Goal: Task Accomplishment & Management: Manage account settings

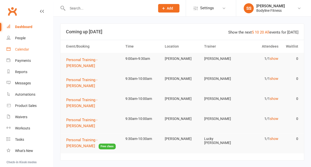
click at [19, 47] on link "Calendar" at bounding box center [30, 49] width 46 height 11
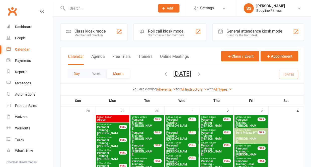
click at [72, 76] on button "Day" at bounding box center [76, 73] width 19 height 9
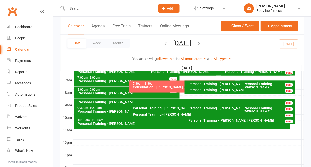
scroll to position [113, 0]
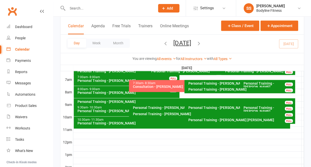
click at [167, 86] on div "Consultation - [PERSON_NAME]" at bounding box center [182, 87] width 101 height 4
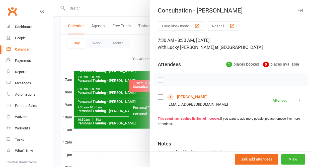
click at [300, 8] on button "button" at bounding box center [300, 10] width 6 height 6
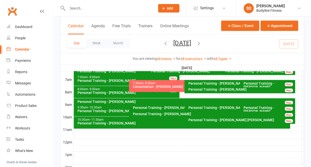
click at [92, 7] on input "text" at bounding box center [109, 8] width 86 height 7
click at [24, 36] on div "People" at bounding box center [20, 38] width 11 height 4
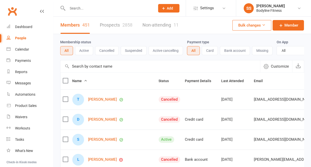
click at [110, 23] on link "Prospects 2858" at bounding box center [116, 25] width 33 height 17
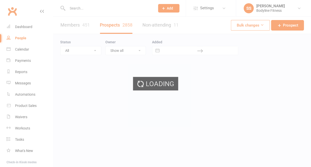
select select "50"
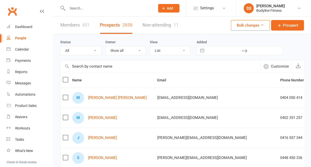
select select "New Lead"
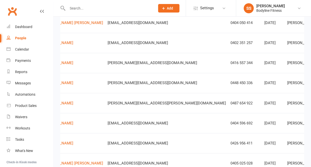
scroll to position [0, 43]
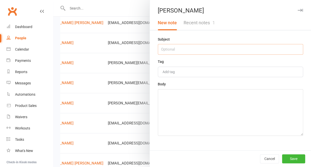
click at [204, 49] on input "text" at bounding box center [230, 49] width 145 height 11
type input "13/10 - not interested"
click at [207, 102] on textarea at bounding box center [230, 112] width 145 height 47
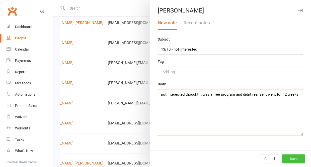
type textarea "not interested thought it was a free program and didnt realise it went for 12 w…"
click at [293, 155] on button "Save" at bounding box center [293, 158] width 23 height 9
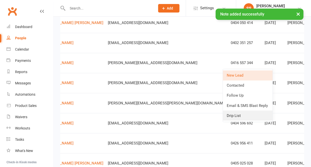
click at [242, 115] on link "Drip List" at bounding box center [247, 115] width 50 height 10
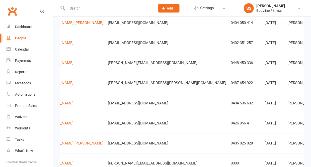
click at [72, 9] on input "text" at bounding box center [109, 8] width 86 height 7
click at [22, 36] on div "People" at bounding box center [20, 38] width 11 height 4
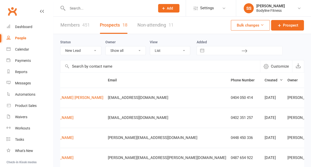
scroll to position [0, 0]
select select
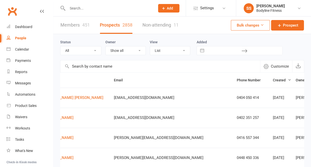
click at [84, 8] on input "text" at bounding box center [109, 8] width 86 height 7
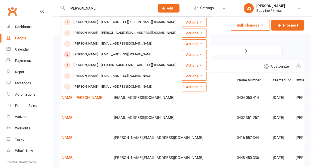
type input "Dianne murr"
click at [21, 36] on div "People" at bounding box center [20, 38] width 11 height 4
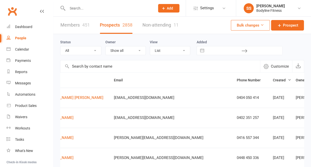
select select "New Lead"
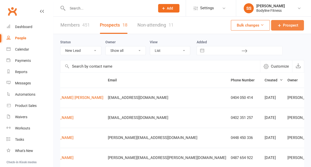
click at [285, 26] on span "Prospect" at bounding box center [289, 25] width 15 height 6
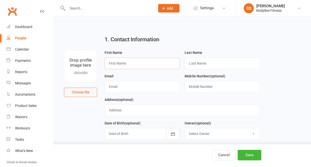
paste input "[PERSON_NAME]"
drag, startPoint x: 120, startPoint y: 64, endPoint x: 144, endPoint y: 64, distance: 23.5
click at [144, 64] on input "[PERSON_NAME]" at bounding box center [141, 64] width 75 height 12
type input "Dianne"
paste input "Murray"
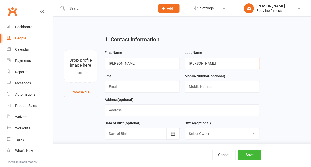
type input "Murray"
click at [137, 87] on input "text" at bounding box center [141, 87] width 75 height 12
paste input "[EMAIL_ADDRESS][DOMAIN_NAME]"
type input "[EMAIL_ADDRESS][DOMAIN_NAME]"
click at [215, 85] on input "text" at bounding box center [221, 87] width 75 height 12
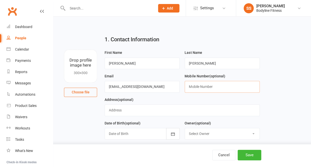
paste input "0414 484 098"
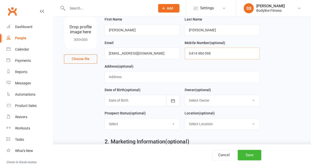
scroll to position [51, 0]
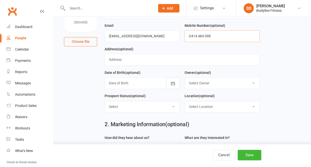
type input "0414 484 098"
select select "New Lead"
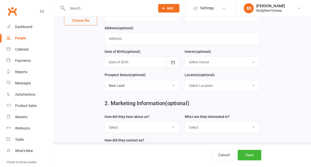
scroll to position [87, 0]
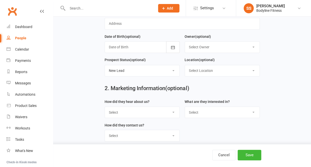
select select "Facebook"
select select "Personal Training"
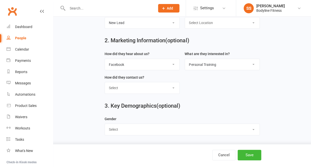
select select "Female"
click at [251, 155] on button "Save" at bounding box center [249, 155] width 24 height 11
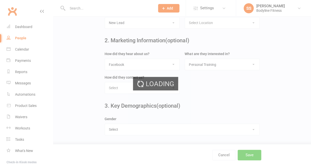
scroll to position [0, 0]
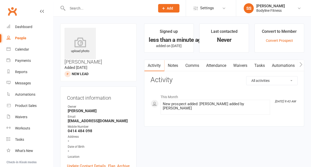
click at [24, 37] on div "People" at bounding box center [20, 38] width 11 height 4
select select "50"
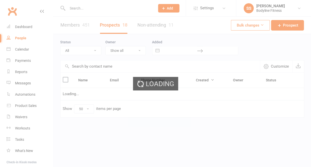
select select "New Lead"
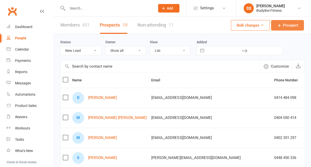
click at [292, 25] on span "Prospect" at bounding box center [289, 25] width 15 height 6
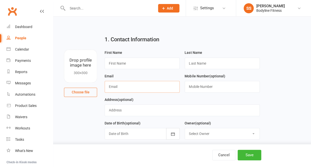
paste input "[PERSON_NAME]"
type input "[PERSON_NAME]"
drag, startPoint x: 131, startPoint y: 87, endPoint x: 94, endPoint y: 87, distance: 37.1
paste input "[PERSON_NAME]"
drag, startPoint x: 119, startPoint y: 64, endPoint x: 144, endPoint y: 64, distance: 24.3
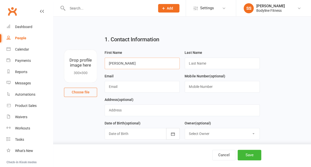
click at [144, 64] on input "[PERSON_NAME]" at bounding box center [141, 64] width 75 height 12
type input "Wendy"
paste input "Melki"
type input "Melki"
click at [131, 85] on input "text" at bounding box center [141, 87] width 75 height 12
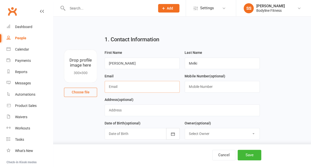
paste input "[EMAIL_ADDRESS][DOMAIN_NAME]"
type input "[EMAIL_ADDRESS][DOMAIN_NAME]"
click at [197, 89] on input "text" at bounding box center [221, 87] width 75 height 12
paste input "0406 308 064"
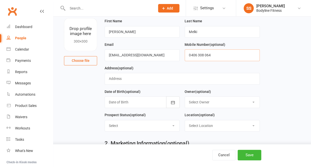
scroll to position [33, 0]
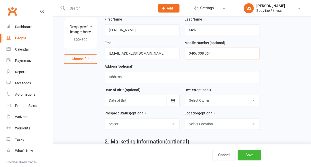
type input "0406 308 064"
select select "New Lead"
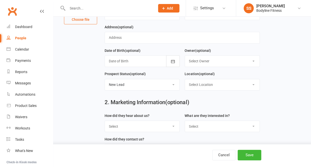
scroll to position [78, 0]
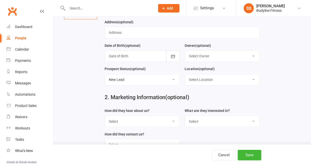
select select "Facebook"
select select "Personal Training"
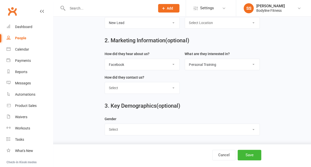
scroll to position [137, 0]
select select "Female"
click at [242, 151] on button "Save" at bounding box center [249, 155] width 24 height 11
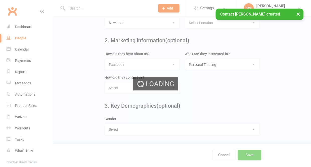
scroll to position [0, 0]
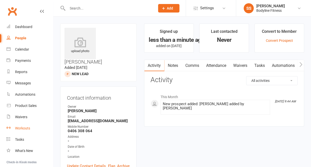
click at [27, 127] on div "Workouts" at bounding box center [22, 128] width 15 height 4
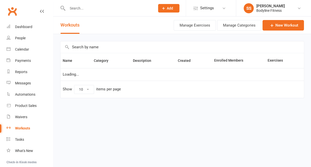
click at [84, 47] on input "text" at bounding box center [181, 47] width 243 height 12
type input "[PERSON_NAME]"
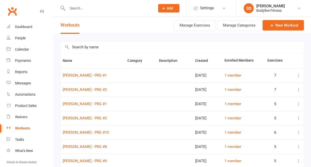
click at [103, 50] on input "text" at bounding box center [181, 47] width 243 height 12
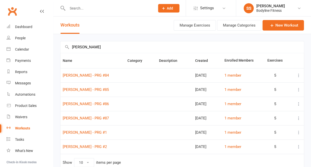
type input "[PERSON_NAME]"
click at [298, 77] on icon at bounding box center [298, 75] width 5 height 5
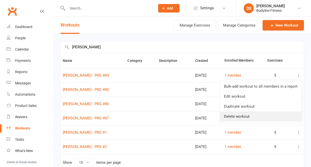
click at [251, 114] on link "Delete workout" at bounding box center [259, 116] width 81 height 10
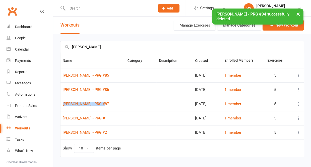
drag, startPoint x: 102, startPoint y: 105, endPoint x: 102, endPoint y: 102, distance: 3.3
click at [102, 102] on td "[PERSON_NAME] - PRG #87" at bounding box center [92, 104] width 65 height 14
copy link "[PERSON_NAME] - PRG #87"
click at [266, 27] on link "New Workout" at bounding box center [282, 25] width 41 height 11
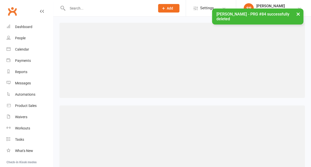
scroll to position [52, 0]
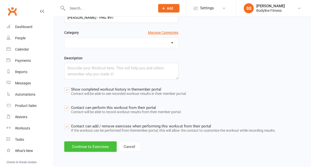
type input "[PERSON_NAME] - PRG #91"
click at [105, 144] on button "Continue to Exercises" at bounding box center [90, 146] width 52 height 11
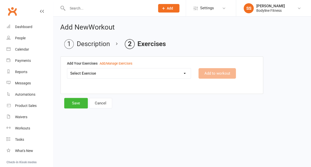
scroll to position [0, 0]
click at [106, 76] on select "Select Exercise 100's 120 Degree Knee Flexed Glute Bridges 1/2 Cuban Press 1/2 …" at bounding box center [128, 73] width 123 height 10
select select "2216"
click at [206, 74] on button "Add to workout" at bounding box center [216, 73] width 37 height 11
select select
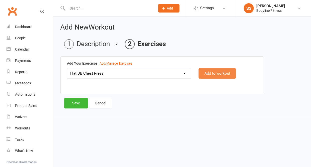
select select "Kilograms"
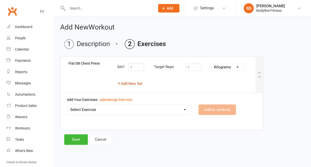
click at [139, 85] on button "Add New Set" at bounding box center [129, 84] width 25 height 6
select select "Kilograms"
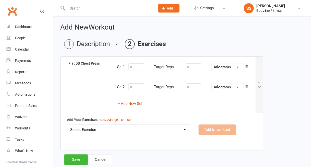
click at [134, 102] on button "Add New Set" at bounding box center [129, 104] width 25 height 6
select select "Kilograms"
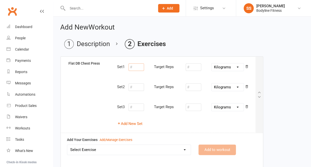
click at [135, 66] on input "number" at bounding box center [136, 67] width 16 height 8
type input "10"
click at [191, 65] on input "number" at bounding box center [193, 67] width 16 height 8
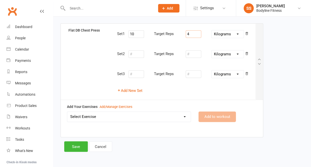
scroll to position [33, 0]
type input "4"
click at [140, 117] on select "Select Exercise 100's 120 Degree Knee Flexed Glute Bridges 1/2 Cuban Press 1/2 …" at bounding box center [128, 117] width 123 height 10
select select "2066"
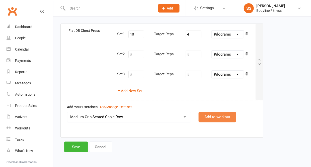
click at [205, 115] on button "Add to workout" at bounding box center [216, 117] width 37 height 11
select select
select select "Kilograms"
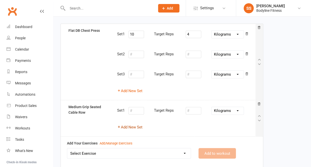
click at [132, 126] on button "Add New Set" at bounding box center [129, 127] width 25 height 6
select select "Kilograms"
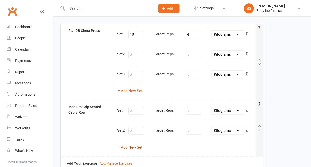
click at [127, 144] on button "Add New Set" at bounding box center [129, 147] width 25 height 6
select select "Kilograms"
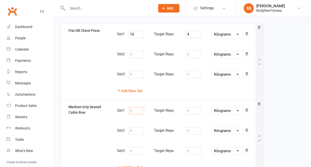
click at [136, 109] on input "number" at bounding box center [136, 111] width 16 height 8
type input "10"
click at [191, 110] on input "number" at bounding box center [193, 111] width 16 height 8
type input "30"
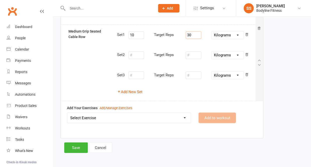
scroll to position [108, 0]
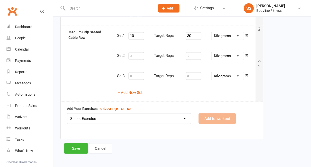
click at [166, 117] on select "Select Exercise 100's 120 Degree Knee Flexed Glute Bridges 1/2 Cuban Press 1/2 …" at bounding box center [128, 118] width 123 height 10
click at [102, 106] on div "Add/Manage Exercises" at bounding box center [115, 108] width 33 height 5
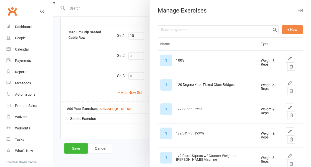
click at [296, 29] on button "+ New" at bounding box center [291, 29] width 21 height 9
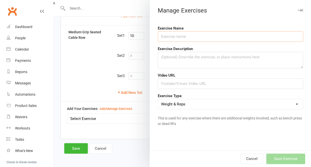
click at [261, 35] on input "text" at bounding box center [230, 36] width 145 height 11
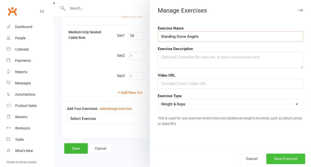
type input "Standing Snow Angels"
click at [284, 156] on button "Save Exercise" at bounding box center [285, 159] width 39 height 11
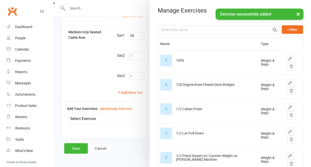
scroll to position [107, 0]
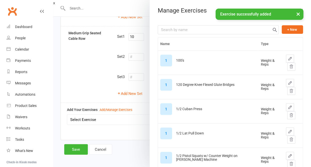
click at [295, 14] on button "×" at bounding box center [297, 14] width 9 height 11
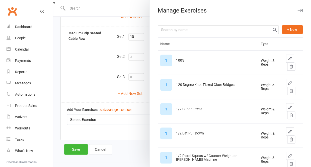
click at [301, 7] on button "button" at bounding box center [300, 10] width 6 height 6
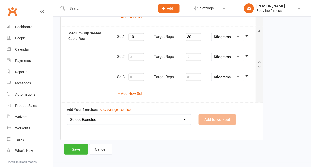
click at [152, 117] on select "Select Exercise 100's 120 Degree Knee Flexed Glute Bridges 1/2 Cuban Press 1/2 …" at bounding box center [128, 119] width 123 height 10
select select "12802"
click at [214, 114] on button "Add to workout" at bounding box center [216, 119] width 37 height 11
select select
select select "Kilograms"
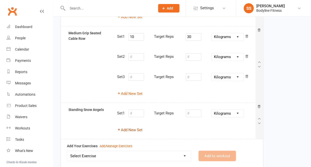
click at [139, 128] on button "Add New Set" at bounding box center [129, 130] width 25 height 6
select select "Kilograms"
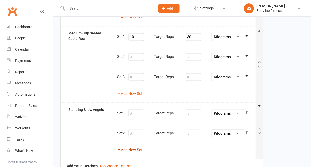
click at [130, 147] on button "Add New Set" at bounding box center [129, 150] width 25 height 6
select select "Kilograms"
click at [137, 113] on input "number" at bounding box center [136, 113] width 16 height 8
type input "15"
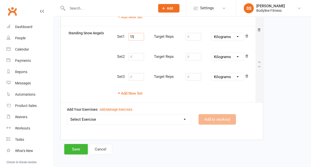
scroll to position [183, 0]
select select "2844"
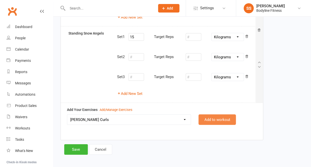
click at [212, 118] on button "Add to workout" at bounding box center [216, 119] width 37 height 11
select select
select select "Kilograms"
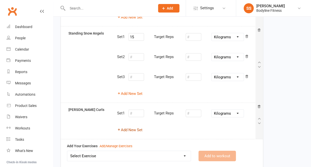
click at [136, 127] on button "Add New Set" at bounding box center [129, 130] width 25 height 6
select select "Kilograms"
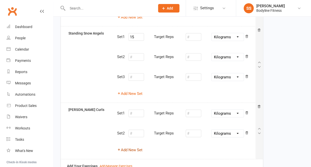
click at [124, 147] on button "Add New Set" at bounding box center [129, 150] width 25 height 6
select select "Kilograms"
click at [137, 111] on input "number" at bounding box center [136, 114] width 16 height 8
type input "10"
click at [192, 110] on input "number" at bounding box center [193, 114] width 16 height 8
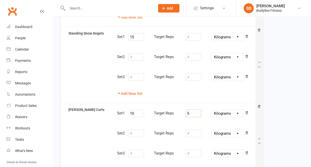
type input "5"
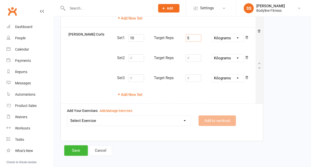
scroll to position [258, 0]
click at [148, 117] on select "Select Exercise 100's 120 Degree Knee Flexed Glute Bridges 1/2 Cuban Press 1/2 …" at bounding box center [128, 121] width 123 height 10
select select "2014"
click at [216, 116] on button "Add to workout" at bounding box center [216, 121] width 37 height 11
select select
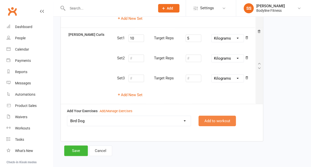
select select "Kilograms"
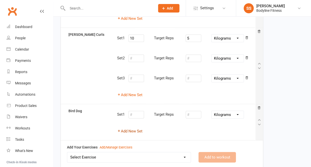
click at [138, 128] on button "Add New Set" at bounding box center [129, 131] width 25 height 6
select select "Kilograms"
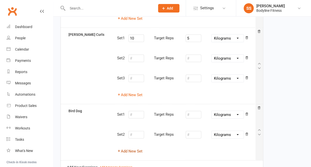
click at [128, 148] on button "Add New Set" at bounding box center [129, 151] width 25 height 6
select select "Kilograms"
click at [139, 111] on input "number" at bounding box center [136, 115] width 16 height 8
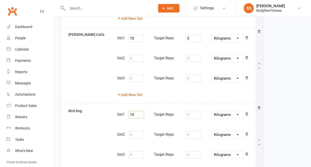
type input "10"
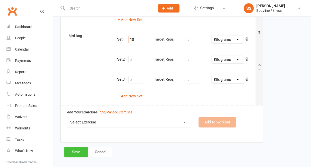
scroll to position [333, 0]
click at [76, 147] on button "Save" at bounding box center [76, 152] width 24 height 11
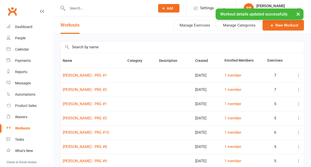
click at [76, 9] on div "× Workout details updated successfully." at bounding box center [152, 9] width 304 height 0
click at [73, 6] on input "text" at bounding box center [109, 8] width 86 height 7
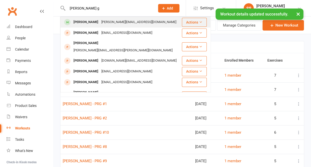
type input "[PERSON_NAME] g"
click at [68, 22] on span at bounding box center [67, 22] width 6 height 6
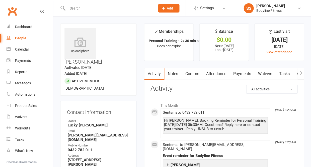
click at [300, 72] on icon "button" at bounding box center [300, 72] width 3 height 5
click at [289, 75] on link "Workouts" at bounding box center [297, 74] width 24 height 12
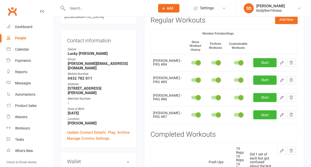
scroll to position [72, 0]
click at [289, 61] on icon "button" at bounding box center [290, 63] width 3 height 4
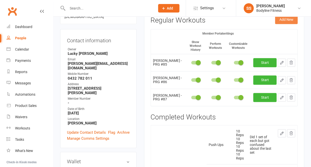
click at [287, 21] on button "Add New" at bounding box center [286, 19] width 23 height 9
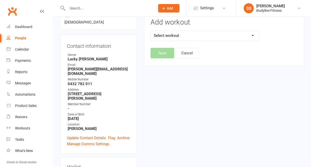
scroll to position [65, 0]
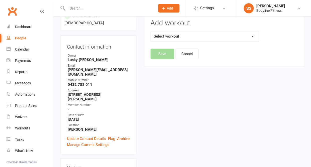
select select "6682"
click at [162, 54] on button "Save" at bounding box center [162, 54] width 24 height 11
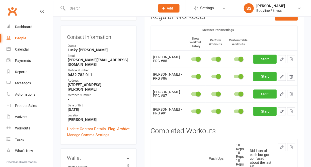
scroll to position [77, 0]
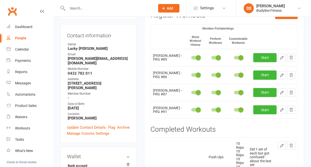
click at [284, 106] on button "button" at bounding box center [281, 110] width 8 height 8
select select "Kilograms"
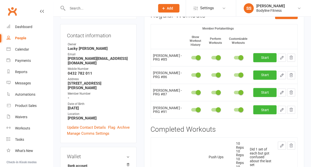
select select "Kilograms"
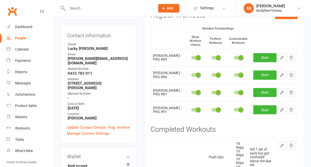
select select "Kilograms"
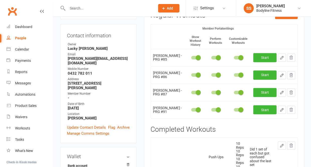
select select "Kilograms"
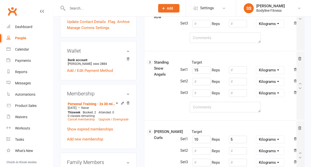
scroll to position [186, 0]
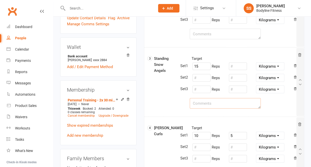
click at [206, 103] on textarea at bounding box center [224, 103] width 71 height 11
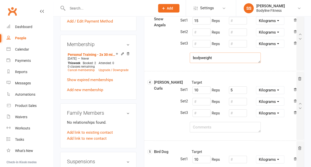
scroll to position [258, 0]
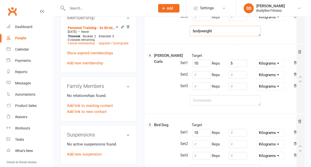
type textarea "bodyweight"
click at [199, 98] on textarea at bounding box center [224, 100] width 71 height 11
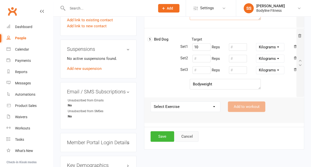
scroll to position [348, 0]
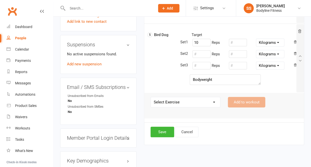
type textarea "curl to press"
click at [219, 80] on textarea "Bodyweight" at bounding box center [224, 79] width 71 height 11
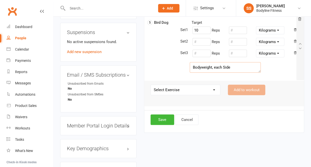
scroll to position [372, 0]
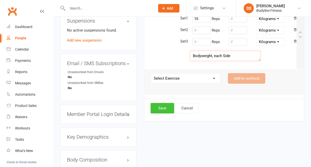
type textarea "Bodyweight, each Side"
click at [157, 112] on button "Save" at bounding box center [162, 108] width 24 height 11
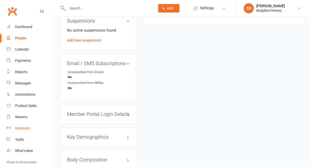
click at [25, 128] on div "Workouts" at bounding box center [22, 128] width 15 height 4
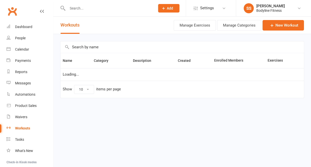
click at [79, 48] on input "text" at bounding box center [181, 47] width 243 height 12
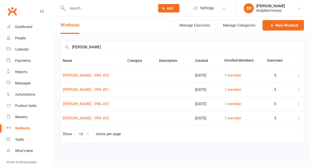
type input "[PERSON_NAME]"
click at [297, 77] on icon at bounding box center [298, 75] width 5 height 5
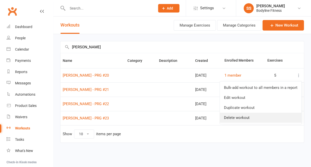
click at [252, 116] on link "Delete workout" at bounding box center [259, 118] width 81 height 10
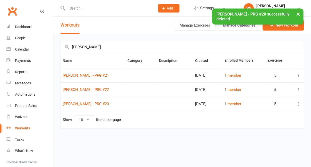
click at [110, 104] on td "[PERSON_NAME] - PRG #23" at bounding box center [92, 104] width 65 height 14
click at [110, 103] on td "[PERSON_NAME] - PRG #23" at bounding box center [92, 104] width 65 height 14
copy link "[PERSON_NAME] - PRG #23"
click at [280, 27] on link "New Workout" at bounding box center [282, 25] width 41 height 11
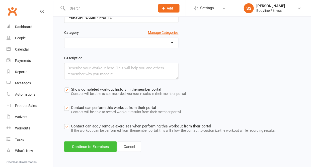
scroll to position [52, 0]
type input "[PERSON_NAME] - PRG #24"
click at [98, 148] on button "Continue to Exercises" at bounding box center [90, 146] width 52 height 11
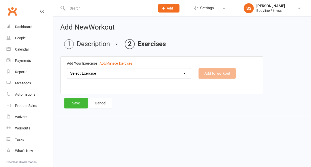
scroll to position [0, 0]
click at [107, 74] on select "Select Exercise 100's 120 Degree Knee Flexed Glute Bridges 1/2 Cuban Press 1/2 …" at bounding box center [128, 73] width 123 height 10
select select "2130"
click at [206, 73] on button "Add to workout" at bounding box center [216, 73] width 37 height 11
select select
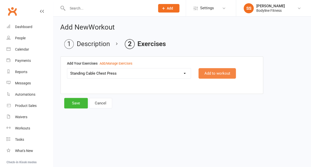
select select "Kilograms"
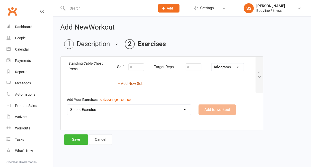
click at [138, 85] on button "Add New Set" at bounding box center [129, 84] width 25 height 6
select select "Kilograms"
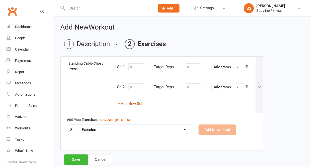
click at [128, 103] on button "Add New Set" at bounding box center [129, 104] width 25 height 6
select select "Kilograms"
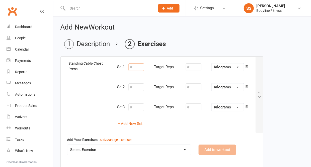
click at [137, 69] on input "number" at bounding box center [136, 67] width 16 height 8
type input "5"
click at [192, 68] on input "number" at bounding box center [193, 67] width 16 height 8
type input "15"
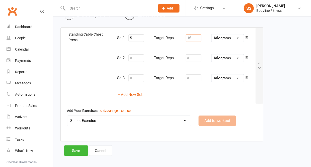
scroll to position [33, 0]
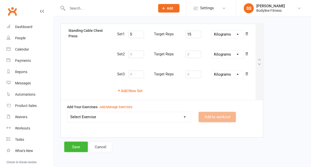
click at [151, 117] on select "Select Exercise 100's 120 Degree Knee Flexed Glute Bridges 1/2 Cuban Press 1/2 …" at bounding box center [128, 117] width 123 height 10
select select "1804"
click at [211, 114] on button "Add to workout" at bounding box center [216, 117] width 37 height 11
select select
select select "Kilograms"
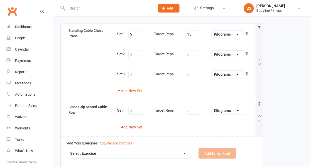
click at [139, 126] on button "Add New Set" at bounding box center [129, 127] width 25 height 6
select select "Kilograms"
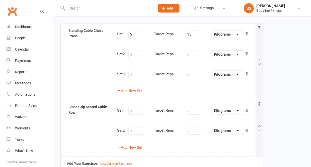
click at [130, 145] on button "Add New Set" at bounding box center [129, 147] width 25 height 6
select select "Kilograms"
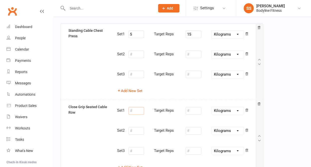
click at [133, 111] on input "number" at bounding box center [136, 111] width 16 height 8
type input "10"
click at [194, 109] on input "number" at bounding box center [193, 111] width 16 height 8
type input "36"
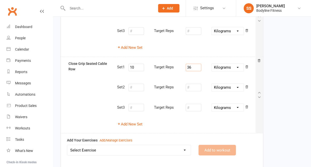
scroll to position [105, 0]
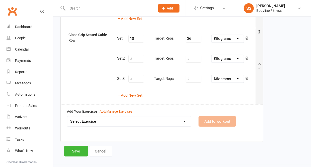
select select "5180"
click at [212, 118] on button "Add to workout" at bounding box center [216, 121] width 37 height 11
select select
select select "Kilograms"
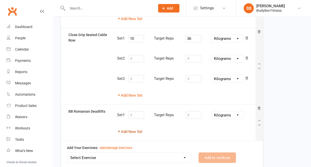
click at [139, 130] on button "Add New Set" at bounding box center [129, 131] width 25 height 6
select select "Kilograms"
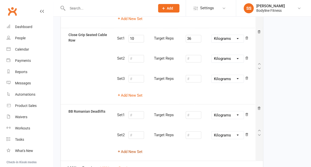
click at [133, 149] on button "Add New Set" at bounding box center [129, 152] width 25 height 6
select select "Kilograms"
click at [137, 113] on input "number" at bounding box center [136, 115] width 16 height 8
type input "8"
click at [196, 112] on input "number" at bounding box center [193, 115] width 16 height 8
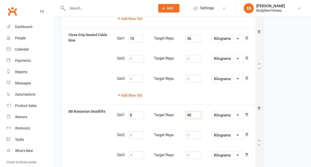
type input "40"
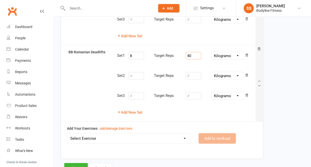
scroll to position [169, 0]
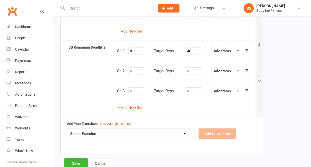
click at [164, 134] on select "Select Exercise 100's 120 Degree Knee Flexed Glute Bridges 1/2 Cuban Press 1/2 …" at bounding box center [128, 133] width 123 height 10
select select "1800"
click at [200, 132] on button "Add to workout" at bounding box center [216, 133] width 37 height 11
select select
select select "Kilograms"
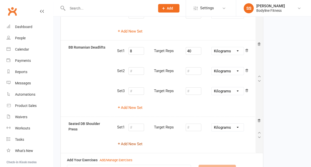
click at [135, 141] on button "Add New Set" at bounding box center [129, 144] width 25 height 6
select select "Kilograms"
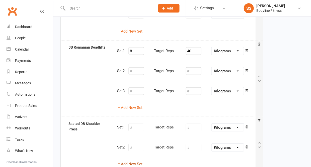
click at [131, 161] on button "Add New Set" at bounding box center [129, 164] width 25 height 6
select select "Kilograms"
click at [135, 123] on input "number" at bounding box center [136, 127] width 16 height 8
type input "10"
click at [193, 123] on input "number" at bounding box center [193, 127] width 16 height 8
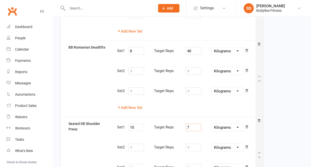
type input "7"
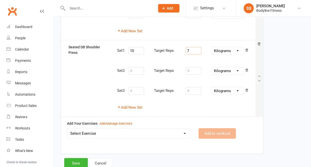
scroll to position [257, 0]
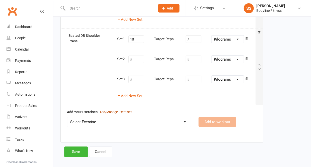
click at [103, 110] on div "Add/Manage Exercises" at bounding box center [115, 112] width 33 height 5
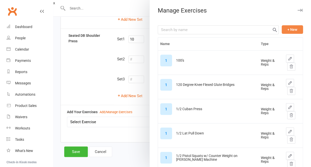
click at [287, 30] on button "+ New" at bounding box center [291, 29] width 21 height 9
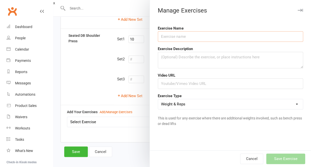
click at [269, 35] on input "text" at bounding box center [230, 36] width 145 height 11
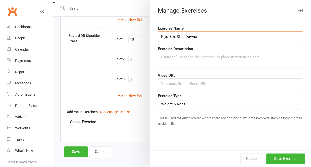
type input "Plyo Box Step Downs"
click at [239, 60] on textarea at bounding box center [230, 60] width 145 height 17
type textarea "each side, bodyweight"
click at [287, 158] on button "Save Exercise" at bounding box center [285, 159] width 39 height 11
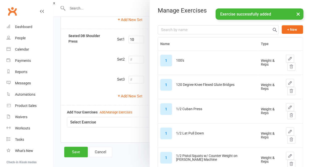
click at [297, 14] on button "×" at bounding box center [297, 14] width 9 height 11
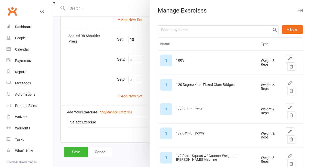
click at [302, 9] on button "button" at bounding box center [300, 10] width 6 height 6
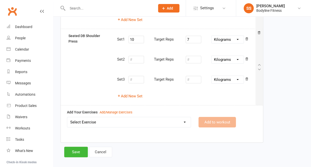
click at [165, 119] on select "Select Exercise 100's 120 Degree Knee Flexed Glute Bridges 1/2 Cuban Press 1/2 …" at bounding box center [128, 122] width 123 height 10
select select "12803"
click at [216, 117] on button "Add to workout" at bounding box center [216, 122] width 37 height 11
select select "Kilograms"
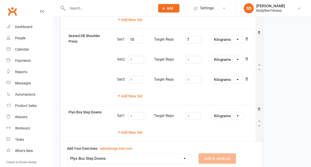
select select
click at [132, 130] on button "Add New Set" at bounding box center [129, 133] width 25 height 6
select select "Kilograms"
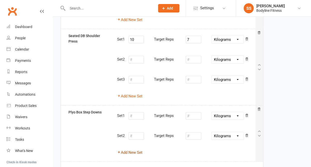
click at [130, 150] on button "Add New Set" at bounding box center [129, 153] width 25 height 6
select select "Kilograms"
click at [134, 114] on input "number" at bounding box center [136, 116] width 16 height 8
type input "10"
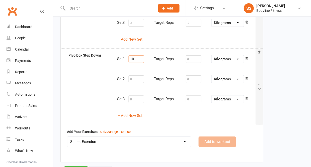
scroll to position [329, 0]
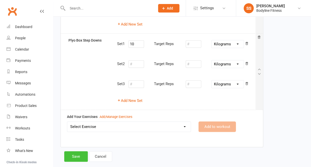
click at [78, 151] on button "Save" at bounding box center [76, 156] width 24 height 11
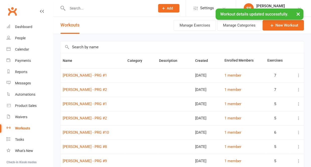
click at [84, 9] on div "× Workout details updated successfully." at bounding box center [152, 9] width 304 height 0
click at [81, 7] on input "text" at bounding box center [109, 8] width 86 height 7
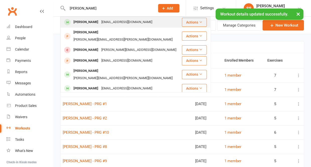
type input "[PERSON_NAME]"
click at [80, 25] on div "[PERSON_NAME]" at bounding box center [86, 22] width 28 height 7
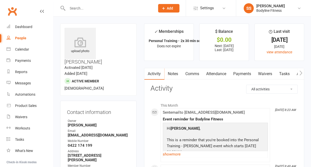
click at [301, 72] on icon "button" at bounding box center [300, 72] width 3 height 5
click at [292, 73] on link "Workouts" at bounding box center [297, 74] width 24 height 12
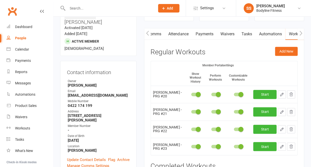
scroll to position [50, 0]
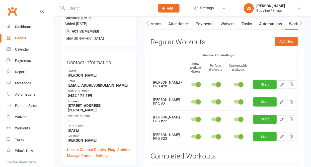
click at [289, 83] on icon "button" at bounding box center [290, 84] width 5 height 5
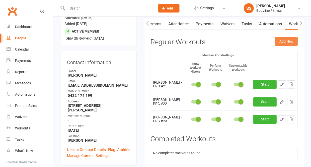
click at [286, 43] on button "Add New" at bounding box center [286, 41] width 23 height 9
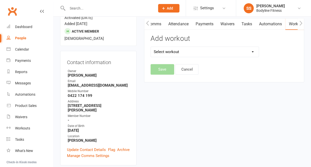
select select "6683"
click at [164, 68] on button "Save" at bounding box center [162, 69] width 24 height 11
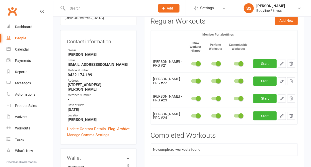
scroll to position [74, 0]
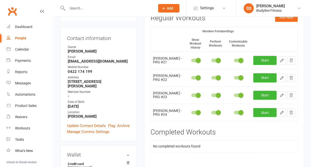
click at [281, 115] on icon "button" at bounding box center [281, 112] width 5 height 5
select select "Kilograms"
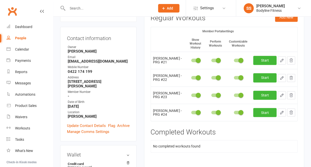
select select "Kilograms"
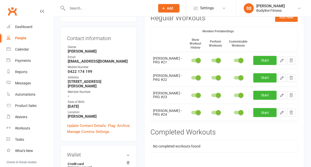
select select "Kilograms"
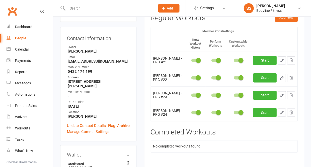
select select "Kilograms"
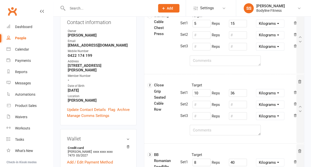
scroll to position [90, 0]
click at [205, 131] on textarea at bounding box center [224, 129] width 71 height 11
type textarea "increase range of motion"
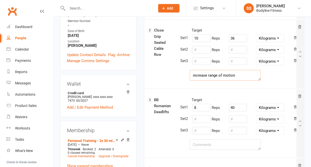
scroll to position [145, 0]
drag, startPoint x: 237, startPoint y: 75, endPoint x: 156, endPoint y: 78, distance: 82.0
drag, startPoint x: 240, startPoint y: 75, endPoint x: 182, endPoint y: 76, distance: 58.4
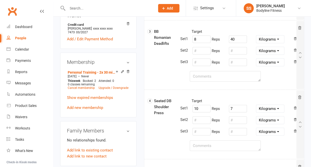
scroll to position [213, 0]
click at [201, 146] on textarea at bounding box center [224, 145] width 71 height 11
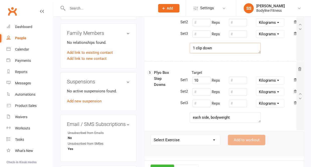
scroll to position [311, 0]
type textarea "1 clip down"
click at [230, 117] on textarea "each side, bodyweight" at bounding box center [224, 117] width 71 height 11
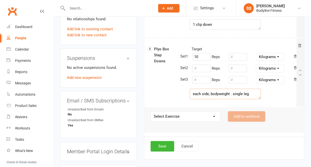
scroll to position [336, 0]
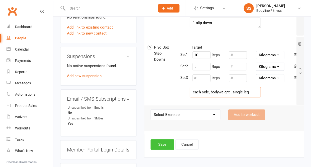
type textarea "each side, bodyweight . single leg"
click at [157, 145] on button "Save" at bounding box center [162, 144] width 24 height 11
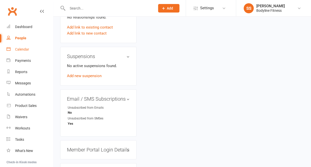
click at [28, 49] on div "Calendar" at bounding box center [22, 49] width 14 height 4
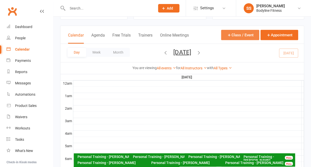
scroll to position [8, 0]
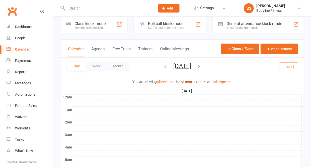
click at [187, 84] on link "All Instructors" at bounding box center [193, 82] width 26 height 4
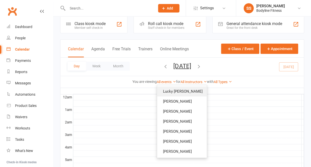
click at [185, 90] on link "Lucky [PERSON_NAME]" at bounding box center [182, 91] width 50 height 10
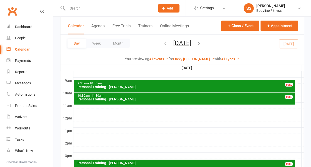
scroll to position [137, 0]
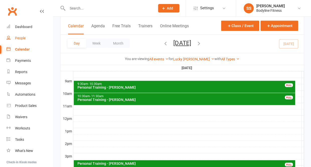
click at [13, 33] on link "People" at bounding box center [30, 38] width 46 height 11
select select "50"
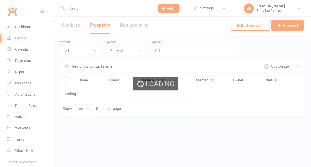
click at [15, 40] on div "Loading" at bounding box center [155, 83] width 311 height 167
select select "New Lead"
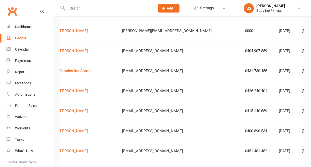
scroll to position [0, 39]
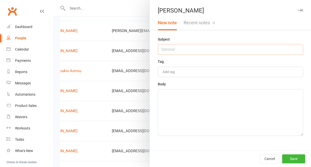
click at [202, 48] on input "text" at bounding box center [230, 49] width 145 height 11
type input "14/10 - she called"
click at [198, 125] on textarea at bounding box center [230, 112] width 145 height 47
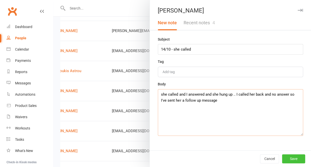
type textarea "she called and I answered and she hung up .. I called her back and no answer so…"
click at [300, 159] on button "Save" at bounding box center [293, 158] width 23 height 9
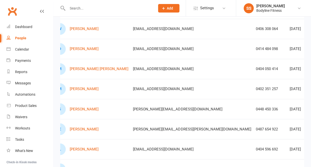
scroll to position [70, 0]
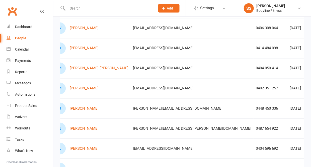
click at [24, 36] on div "People" at bounding box center [20, 38] width 11 height 4
click at [25, 47] on div "Calendar" at bounding box center [22, 49] width 14 height 4
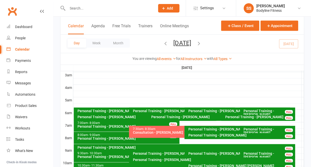
scroll to position [67, 0]
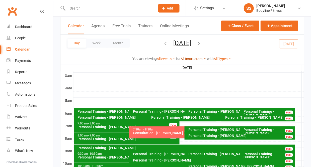
click at [196, 57] on link "All Instructors" at bounding box center [193, 59] width 26 height 4
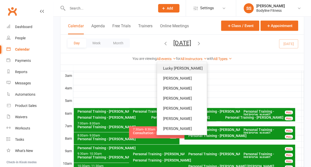
click at [187, 63] on link "Lucky [PERSON_NAME]" at bounding box center [182, 68] width 50 height 10
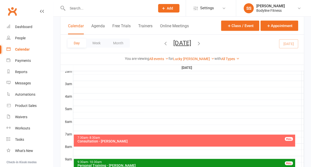
scroll to position [55, 0]
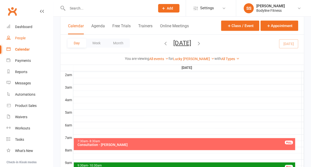
click at [23, 38] on div "People" at bounding box center [20, 38] width 11 height 4
select select "50"
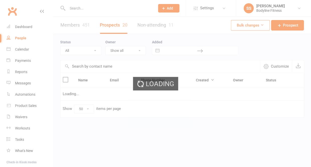
select select "New Lead"
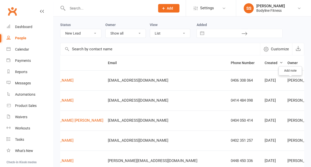
scroll to position [0, 43]
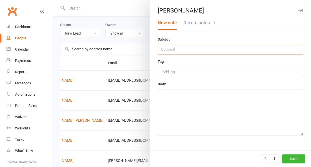
click at [188, 52] on input "text" at bounding box center [230, 49] width 145 height 11
type input "contact 17/10"
click at [214, 107] on textarea at bounding box center [230, 112] width 145 height 47
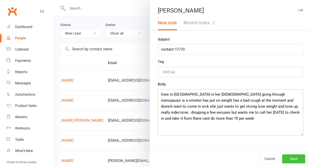
type textarea "lives in [GEOGRAPHIC_DATA] in her [DEMOGRAPHIC_DATA] going through menopause is…"
click at [293, 159] on button "Save" at bounding box center [293, 158] width 23 height 9
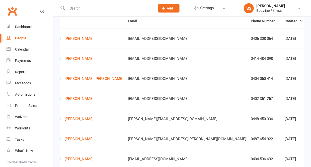
scroll to position [58, 0]
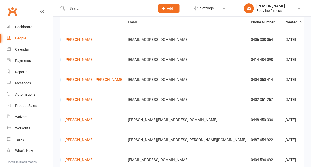
drag, startPoint x: 110, startPoint y: 62, endPoint x: 163, endPoint y: 63, distance: 53.1
click at [163, 63] on tr "D [PERSON_NAME] [EMAIL_ADDRESS][DOMAIN_NAME] 0414 484 098 [DATE] [PERSON_NAME] …" at bounding box center [219, 60] width 364 height 20
click at [163, 65] on td "[EMAIL_ADDRESS][DOMAIN_NAME]" at bounding box center [186, 60] width 122 height 20
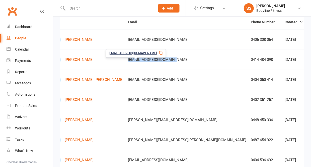
drag, startPoint x: 111, startPoint y: 61, endPoint x: 164, endPoint y: 61, distance: 52.9
click at [164, 61] on td "[EMAIL_ADDRESS][DOMAIN_NAME]" at bounding box center [186, 60] width 122 height 20
copy span "[EMAIL_ADDRESS][DOMAIN_NAME]"
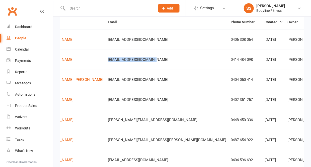
scroll to position [0, 43]
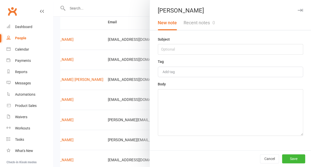
click at [230, 59] on div "Subject Tag Add tag Body" at bounding box center [230, 93] width 161 height 114
click at [221, 51] on input "text" at bounding box center [230, 49] width 145 height 11
type input "14/10 - no answer"
click at [215, 102] on textarea at bounding box center [230, 112] width 145 height 47
type textarea "left a voicemail , text and email sent"
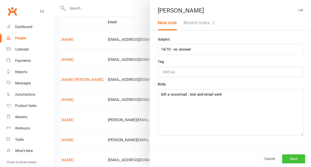
click at [292, 157] on button "Save" at bounding box center [293, 158] width 23 height 9
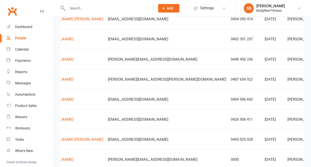
scroll to position [119, 0]
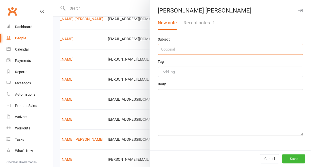
click at [212, 50] on input "text" at bounding box center [230, 49] width 145 height 11
type input "14/10 - no answer"
click at [201, 127] on textarea at bounding box center [230, 112] width 145 height 47
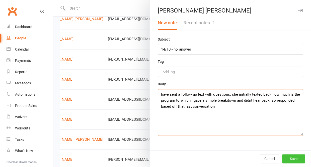
type textarea "have sent a follow up text with questions. she initially texted back how much i…"
click at [289, 159] on button "Save" at bounding box center [293, 158] width 23 height 9
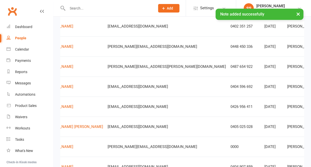
scroll to position [0, 43]
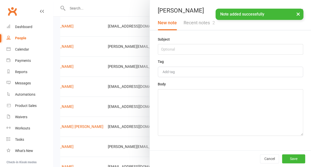
click at [210, 22] on button "Recent notes 2" at bounding box center [199, 23] width 38 height 15
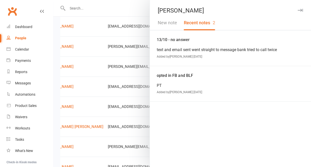
scroll to position [132, 0]
click at [298, 10] on icon "button" at bounding box center [299, 10] width 5 height 3
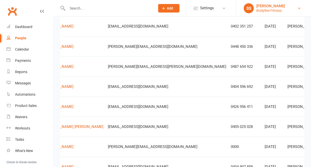
click at [300, 10] on link "SS [PERSON_NAME] Bodyline Fitness" at bounding box center [273, 8] width 60 height 10
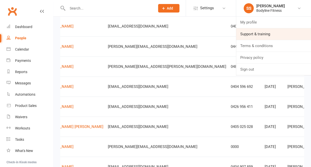
scroll to position [129, 0]
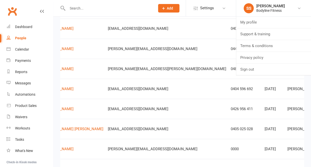
click at [262, 23] on td "[DATE]" at bounding box center [273, 29] width 23 height 20
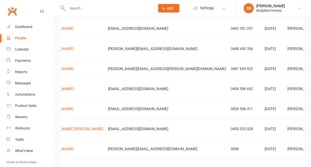
scroll to position [0, 43]
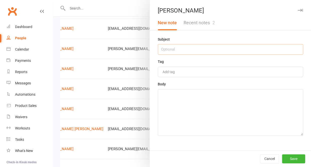
click at [210, 49] on input "text" at bounding box center [230, 49] width 145 height 11
type input "not interested"
click at [198, 111] on textarea at bounding box center [230, 112] width 145 height 47
type textarea "was very off"
click at [289, 159] on button "Save" at bounding box center [293, 158] width 23 height 9
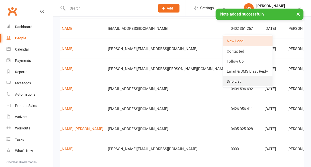
click at [235, 81] on link "Drip List" at bounding box center [247, 81] width 50 height 10
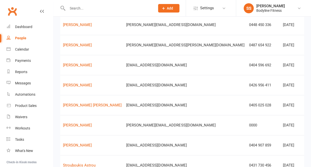
scroll to position [0, 36]
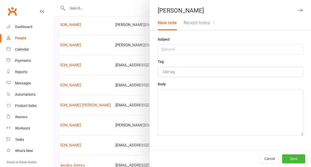
click at [205, 23] on button "Recent notes 1" at bounding box center [199, 23] width 38 height 15
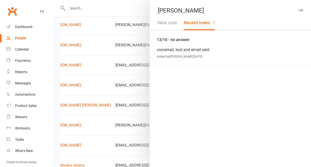
click at [300, 10] on icon "button" at bounding box center [299, 10] width 5 height 3
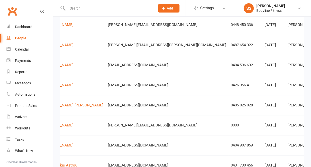
scroll to position [0, 43]
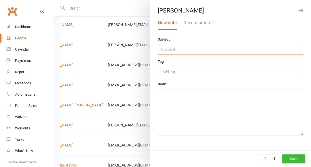
click at [235, 52] on input "text" at bounding box center [230, 49] width 145 height 11
type input "14/10 - follow up sent"
click at [229, 121] on textarea at bounding box center [230, 112] width 145 height 47
type textarea "follow"
drag, startPoint x: 229, startPoint y: 121, endPoint x: 199, endPoint y: 49, distance: 78.2
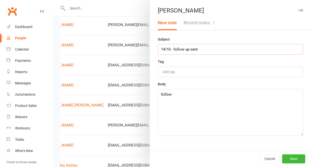
click at [199, 49] on input "14/10 - follow up sent" at bounding box center [230, 49] width 145 height 11
drag, startPoint x: 199, startPoint y: 51, endPoint x: 174, endPoint y: 52, distance: 25.8
click at [174, 52] on input "14/10 - follow up sent" at bounding box center [230, 49] width 145 height 11
type input "14/10 -"
drag, startPoint x: 175, startPoint y: 95, endPoint x: 150, endPoint y: 95, distance: 25.3
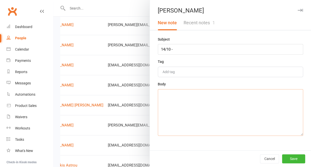
paste textarea "follow up sent"
type textarea "follow up sent"
click at [178, 49] on input "14/10 -" at bounding box center [230, 49] width 145 height 11
type input "14/10 - no answer"
click at [287, 158] on button "Save" at bounding box center [293, 158] width 23 height 9
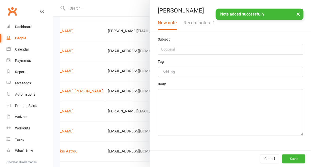
click at [198, 26] on button "Recent notes 1" at bounding box center [199, 23] width 38 height 15
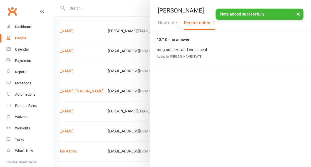
scroll to position [147, 0]
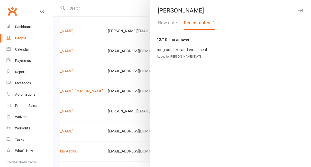
click at [176, 24] on button "New note" at bounding box center [167, 23] width 26 height 15
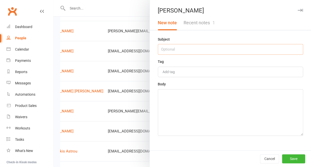
click at [171, 49] on input "text" at bounding box center [230, 49] width 145 height 11
type input "14/10 - no answer"
click at [166, 109] on textarea at bounding box center [230, 112] width 145 height 47
type textarea "follow up text sent"
click at [289, 158] on button "Save" at bounding box center [293, 158] width 23 height 9
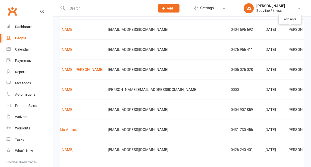
scroll to position [0, 43]
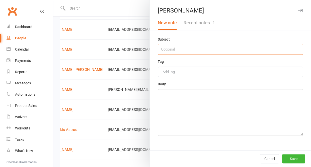
click at [248, 51] on input "text" at bounding box center [230, 49] width 145 height 11
type input "14/10 - no answer"
click at [244, 99] on textarea at bounding box center [230, 112] width 145 height 47
type textarea "have sent a follow up text"
click at [296, 161] on button "Save" at bounding box center [293, 158] width 23 height 9
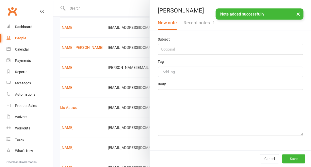
click at [207, 25] on button "Recent notes 1" at bounding box center [199, 23] width 38 height 15
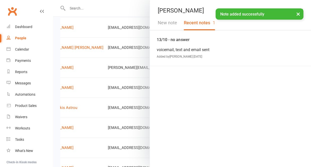
scroll to position [190, 0]
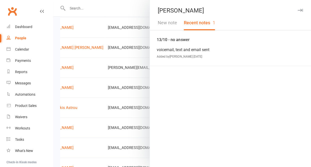
click at [172, 25] on button "New note" at bounding box center [167, 23] width 26 height 15
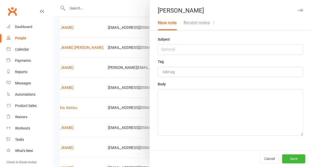
click at [199, 25] on button "Recent notes 1" at bounding box center [199, 23] width 38 height 15
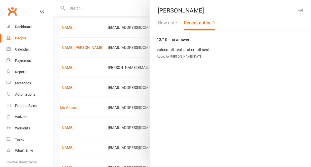
click at [301, 10] on icon "button" at bounding box center [299, 10] width 5 height 3
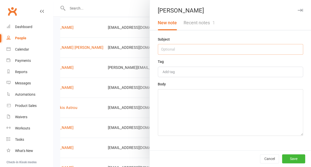
click at [227, 51] on input "text" at bounding box center [230, 49] width 145 height 11
type input "14/10 - straight to message bank"
click at [212, 115] on textarea at bounding box center [230, 112] width 145 height 47
type textarea "have sent a follow up text message"
click at [298, 162] on button "Save" at bounding box center [293, 158] width 23 height 9
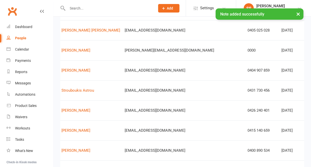
scroll to position [208, 0]
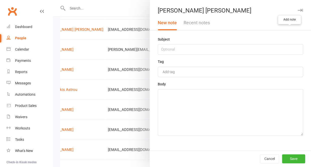
scroll to position [0, 43]
click at [252, 50] on input "text" at bounding box center [230, 49] width 145 height 11
type input "14/10 - no answer"
click at [234, 118] on textarea at bounding box center [230, 112] width 145 height 47
type textarea "no follow up sent this time"
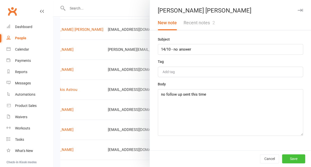
click at [299, 160] on button "Save" at bounding box center [293, 158] width 23 height 9
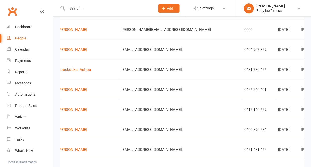
scroll to position [0, 44]
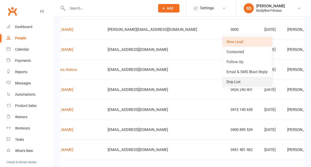
click at [244, 79] on link "Drip List" at bounding box center [247, 82] width 50 height 10
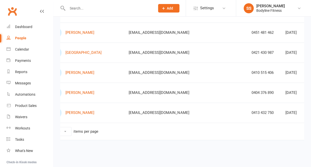
scroll to position [0, 43]
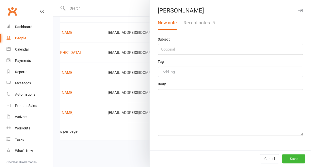
click at [205, 27] on button "Recent notes 5" at bounding box center [199, 23] width 38 height 15
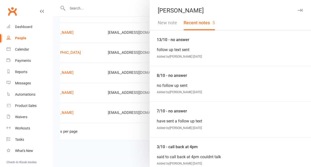
scroll to position [0, 0]
click at [301, 8] on button "button" at bounding box center [300, 10] width 6 height 6
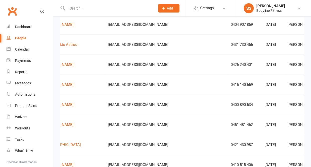
scroll to position [0, 43]
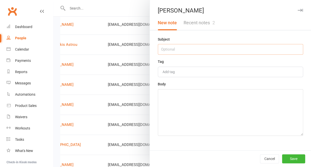
click at [243, 51] on input "text" at bounding box center [230, 49] width 145 height 11
type input "14/10 -no answer"
click at [227, 108] on textarea at bounding box center [230, 112] width 145 height 47
type textarea "have sent a follow up text"
click at [290, 157] on button "Save" at bounding box center [293, 158] width 23 height 9
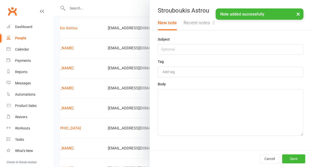
click at [204, 25] on button "Recent notes 2" at bounding box center [199, 23] width 38 height 15
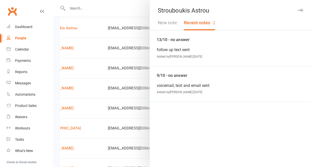
scroll to position [250, 0]
click at [299, 10] on icon "button" at bounding box center [299, 10] width 5 height 3
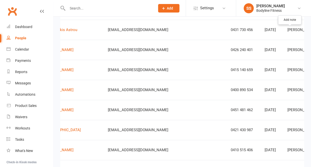
scroll to position [0, 43]
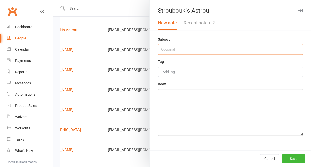
click at [228, 52] on input "text" at bounding box center [230, 49] width 145 height 11
type input "14/10 - no answer"
click at [217, 130] on textarea at bounding box center [230, 112] width 145 height 47
type textarea "follow up text sent"
click at [291, 160] on button "Save" at bounding box center [293, 158] width 23 height 9
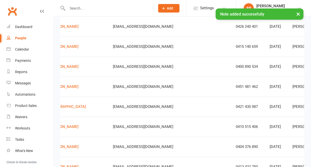
scroll to position [0, 39]
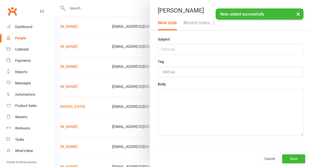
scroll to position [272, 0]
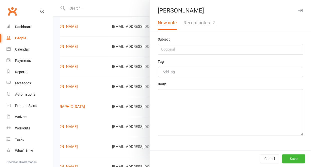
click at [212, 21] on button "Recent notes 2" at bounding box center [199, 23] width 38 height 15
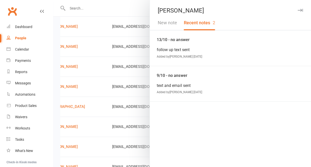
click at [300, 9] on icon "button" at bounding box center [299, 10] width 5 height 3
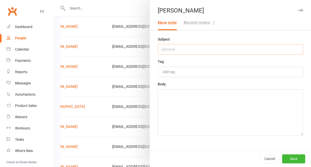
click at [233, 48] on input "text" at bounding box center [230, 49] width 145 height 11
type input "14/10 - no answer"
click at [209, 124] on textarea at bounding box center [230, 112] width 145 height 47
type textarea "follow up text sent"
click at [297, 157] on button "Save" at bounding box center [293, 158] width 23 height 9
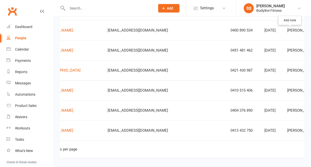
scroll to position [307, 0]
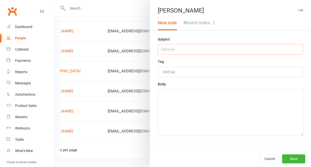
click at [242, 47] on input "text" at bounding box center [230, 49] width 145 height 11
type input "14/10 - no answer"
click at [235, 92] on textarea at bounding box center [230, 112] width 145 height 47
type textarea "h"
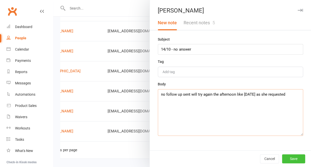
type textarea "no follow up sent will try again the afternoon like [DATE] as she requested"
click at [292, 157] on button "Save" at bounding box center [293, 158] width 23 height 9
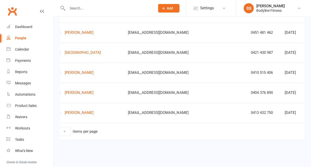
scroll to position [326, 0]
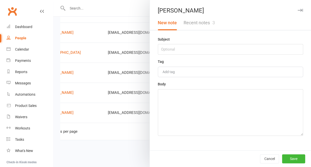
click at [208, 23] on button "Recent notes 3" at bounding box center [199, 23] width 38 height 15
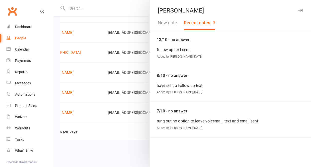
click at [301, 11] on icon "button" at bounding box center [299, 10] width 5 height 3
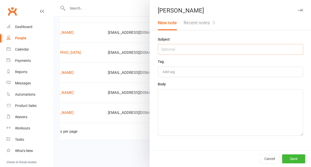
click at [241, 51] on input "text" at bounding box center [230, 49] width 145 height 11
type input "14/10 - no answer"
click at [226, 101] on textarea at bounding box center [230, 112] width 145 height 47
type textarea "have sent a follow up text"
click at [290, 156] on button "Save" at bounding box center [293, 158] width 23 height 9
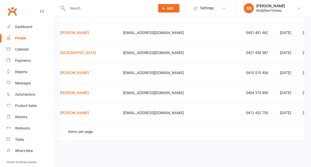
scroll to position [0, 42]
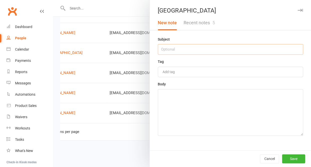
click at [221, 47] on input "text" at bounding box center [230, 49] width 145 height 11
type input "14/10 - no answer"
click at [205, 107] on textarea at bounding box center [230, 112] width 145 height 47
type textarea "no follow up sent this time"
click at [285, 157] on button "Save" at bounding box center [293, 158] width 23 height 9
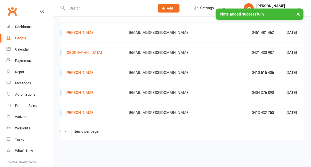
scroll to position [326, 0]
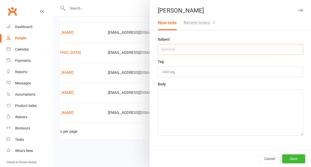
click at [214, 47] on input "text" at bounding box center [230, 49] width 145 height 11
type input "14/10 - no answer"
click at [214, 93] on textarea at bounding box center [230, 112] width 145 height 47
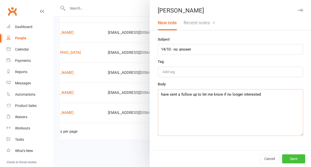
type textarea "have sent a follow up to let me know if no longer interested"
click at [293, 158] on button "Save" at bounding box center [293, 158] width 23 height 9
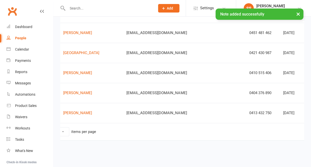
scroll to position [0, 36]
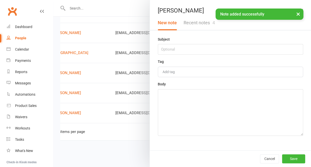
click at [197, 22] on button "Recent notes 4" at bounding box center [199, 23] width 38 height 15
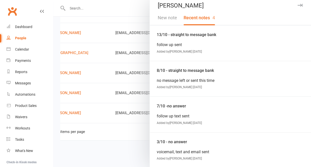
scroll to position [5, 0]
click at [300, 5] on icon "button" at bounding box center [299, 5] width 5 height 3
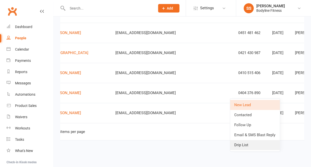
click at [246, 146] on link "Drip List" at bounding box center [255, 145] width 50 height 10
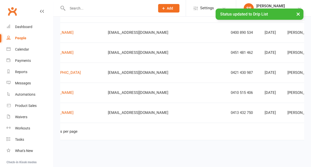
scroll to position [0, 43]
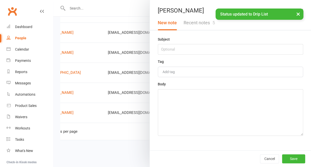
click at [199, 25] on button "Recent notes 5" at bounding box center [199, 23] width 38 height 15
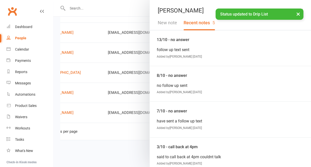
click at [299, 10] on icon "button" at bounding box center [299, 10] width 5 height 3
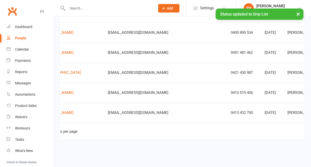
scroll to position [307, 0]
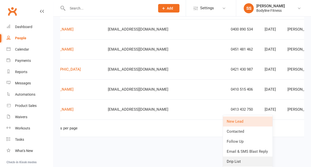
click at [239, 159] on link "Drip List" at bounding box center [247, 162] width 50 height 10
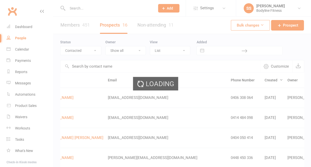
scroll to position [0, 17]
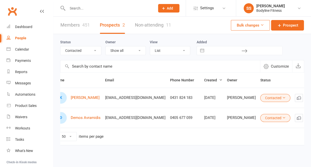
select select "Follow Up"
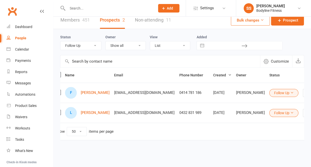
scroll to position [7, 0]
click at [310, 94] on icon "button" at bounding box center [315, 92] width 5 height 5
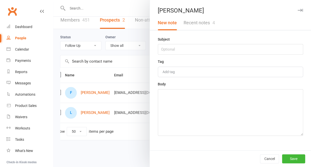
click at [202, 24] on button "Recent notes 4" at bounding box center [199, 23] width 38 height 15
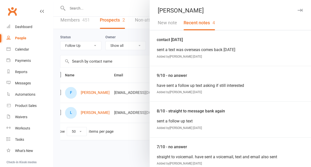
click at [301, 11] on icon "button" at bounding box center [299, 10] width 5 height 3
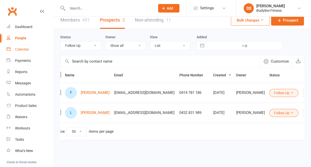
click at [18, 49] on div "Calendar" at bounding box center [22, 49] width 14 height 4
